Goal: Task Accomplishment & Management: Use online tool/utility

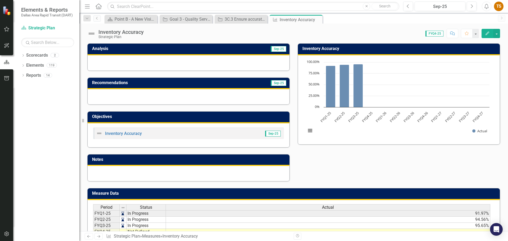
scroll to position [26, 0]
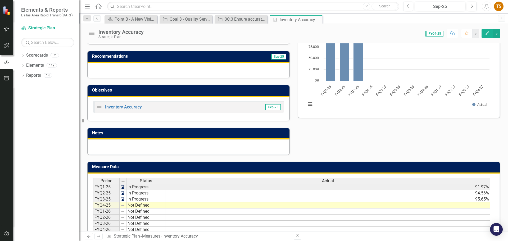
click at [127, 205] on td "Not Defined" at bounding box center [145, 205] width 39 height 6
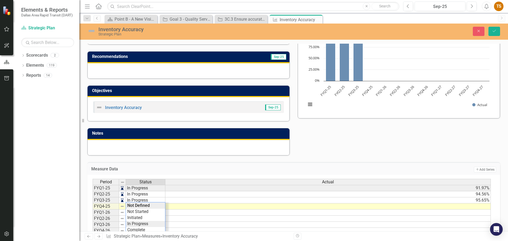
type textarea "In Progress"
click at [133, 224] on div "Period Status Actual FYQ1-25 In Progress 91.97% FYQ2-25 In Progress 94.56% FYQ3…" at bounding box center [292, 219] width 398 height 80
click at [416, 207] on td at bounding box center [327, 206] width 325 height 6
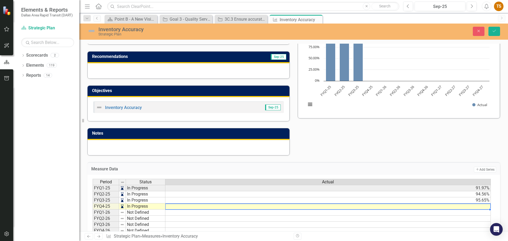
click at [416, 207] on td at bounding box center [327, 206] width 325 height 6
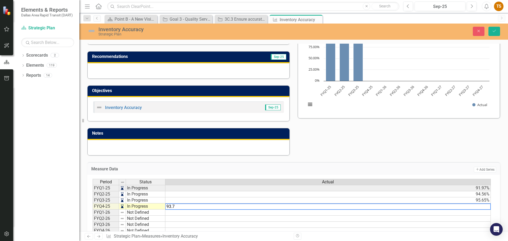
click at [224, 206] on textarea "93.7" at bounding box center [328, 206] width 326 height 6
type textarea "93.73"
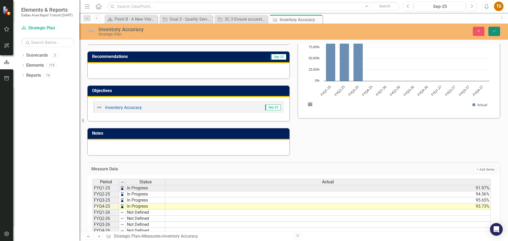
click at [493, 33] on button "Save" at bounding box center [494, 31] width 12 height 9
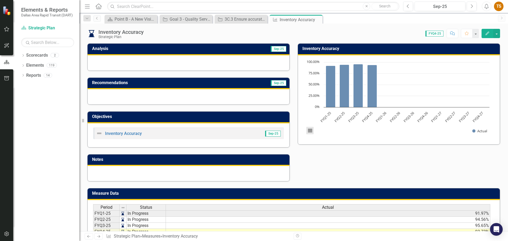
click at [308, 131] on button "View chart menu, Chart" at bounding box center [309, 130] width 7 height 7
click at [354, 155] on div "Analysis Sep-25 Recommendations Sep-25 Objectives Inventory Accuracy Sep-25 Not…" at bounding box center [293, 109] width 421 height 145
